Goal: Task Accomplishment & Management: Manage account settings

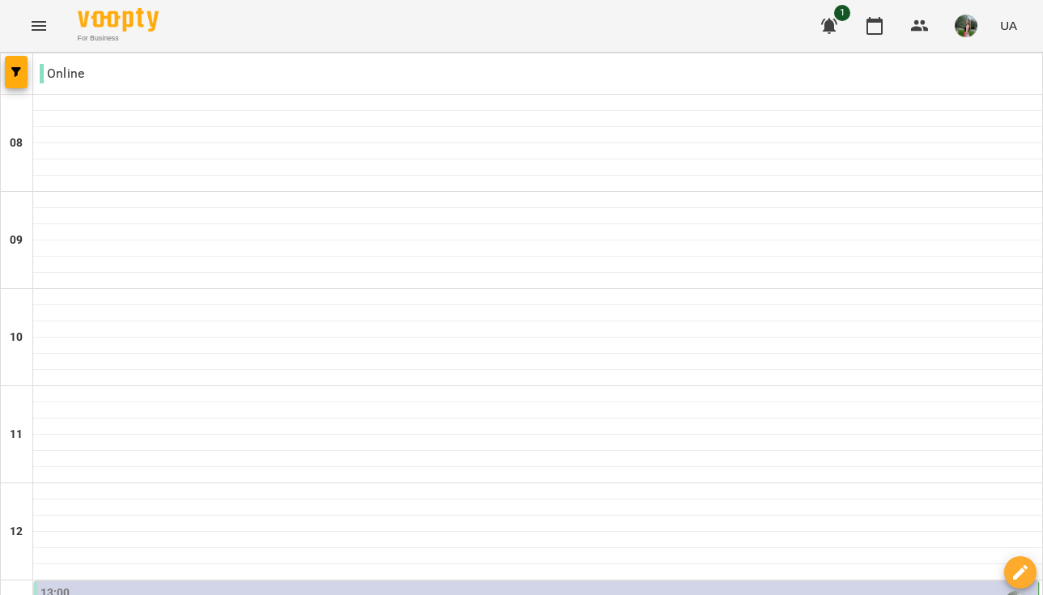
scroll to position [363, 0]
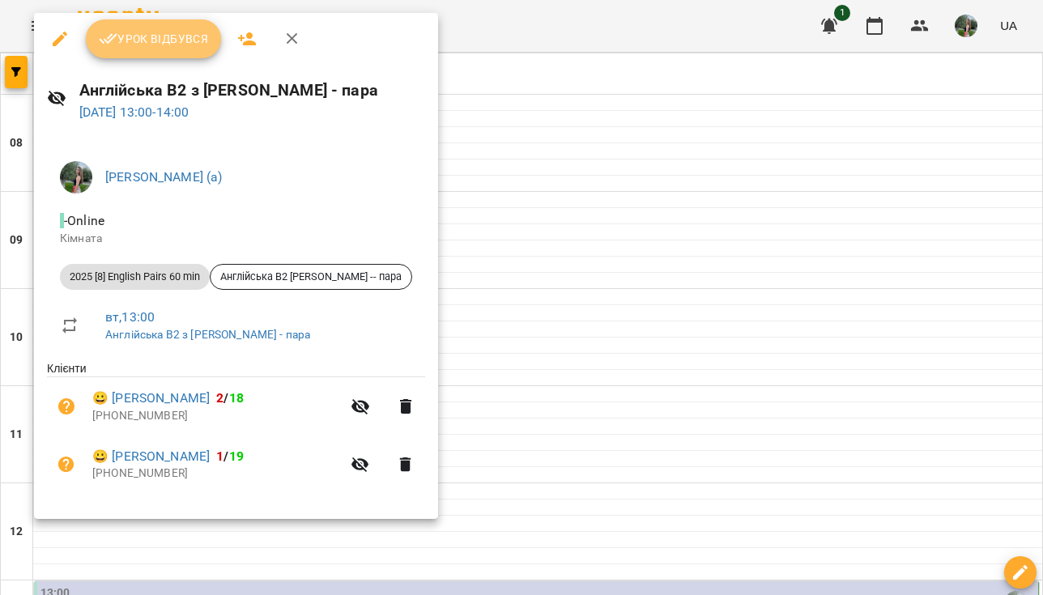
click at [190, 49] on button "Урок відбувся" at bounding box center [154, 38] width 136 height 39
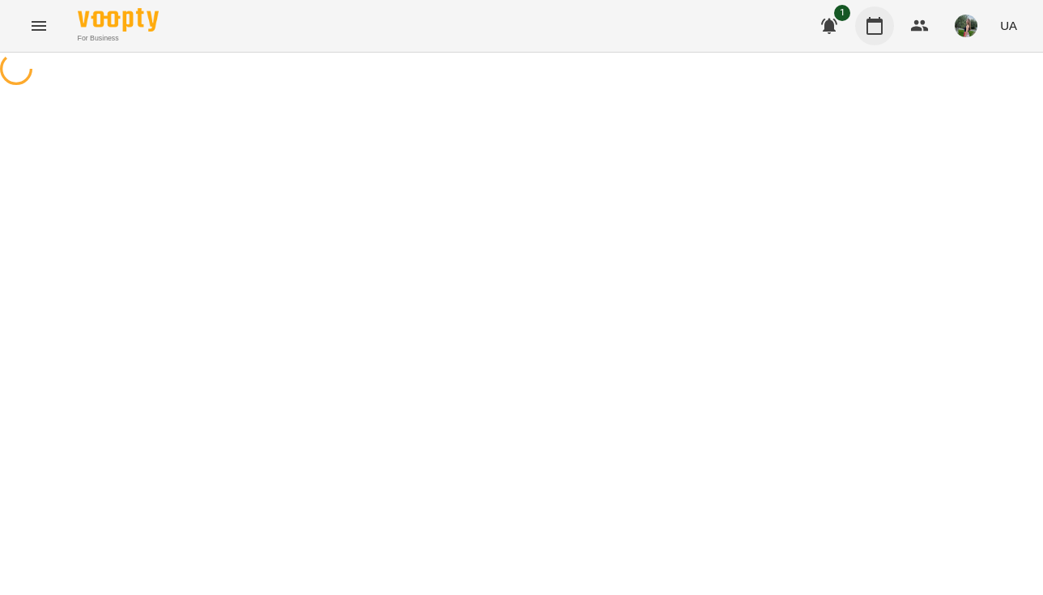
click at [876, 15] on button "button" at bounding box center [874, 25] width 39 height 39
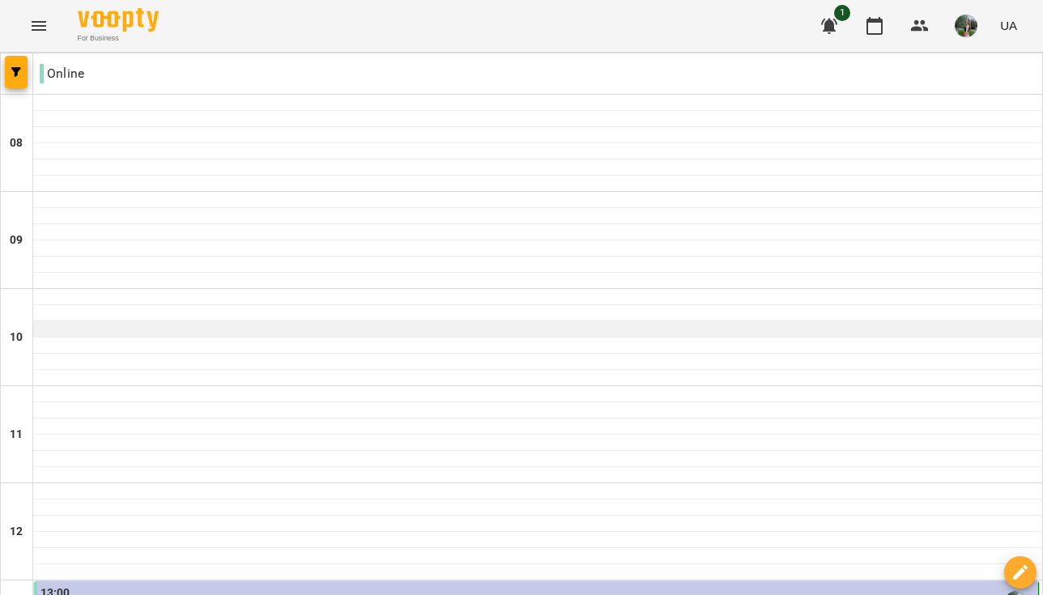
scroll to position [321, 0]
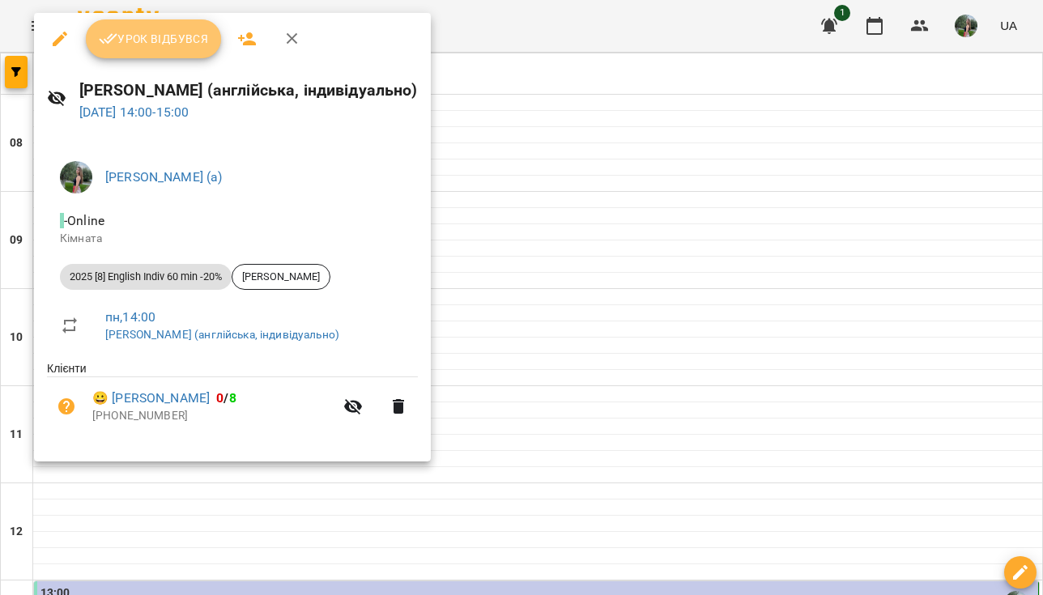
click at [182, 31] on span "Урок відбувся" at bounding box center [154, 38] width 110 height 19
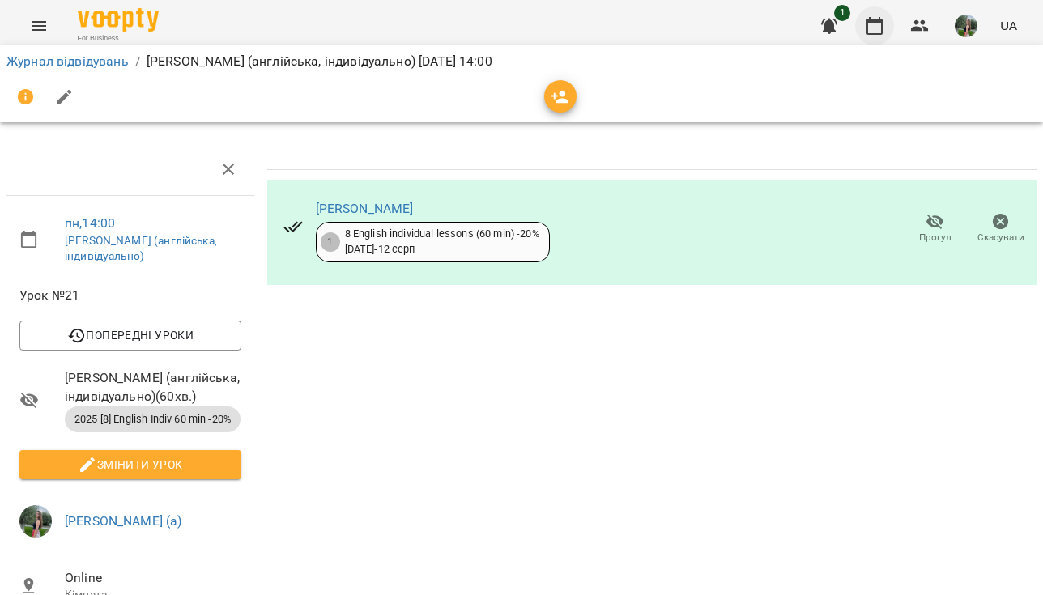
click at [876, 17] on icon "button" at bounding box center [874, 25] width 19 height 19
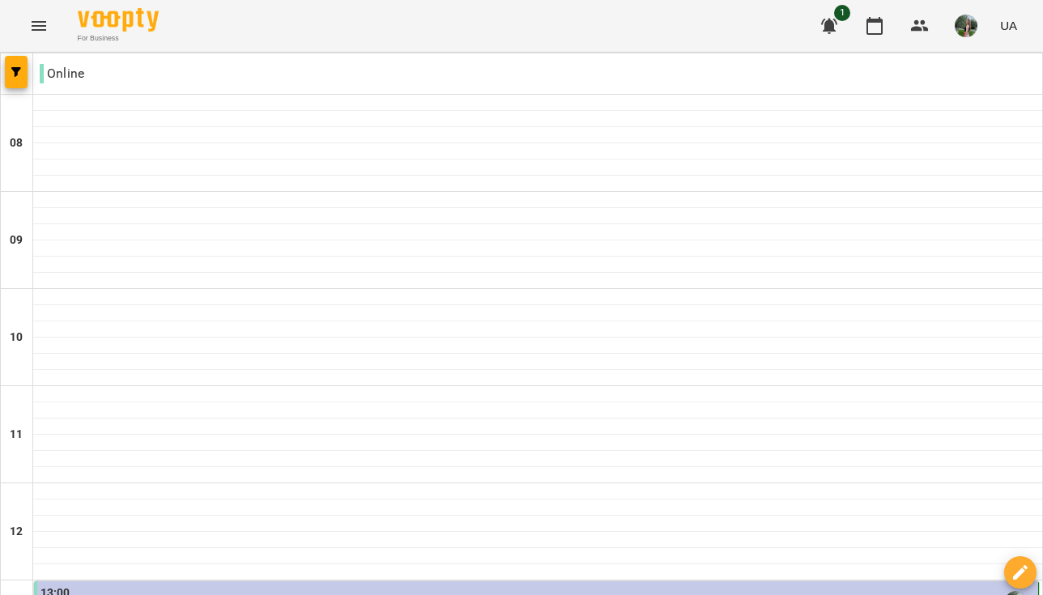
scroll to position [833, 0]
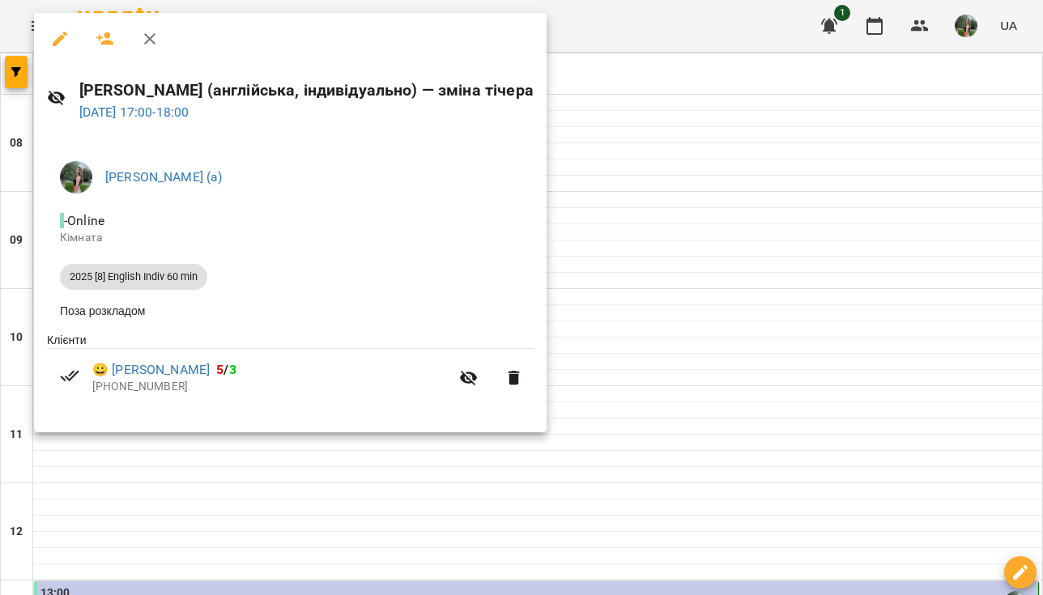
click at [742, 312] on div at bounding box center [521, 297] width 1043 height 595
